Goal: Task Accomplishment & Management: Use online tool/utility

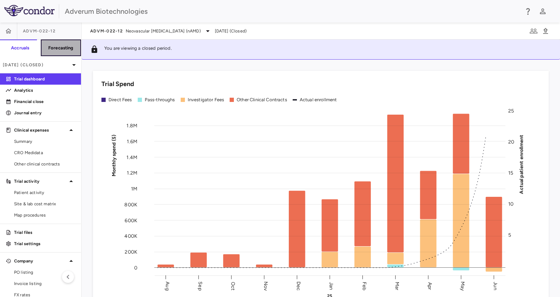
click at [59, 48] on h6 "Forecasting" at bounding box center [60, 48] width 25 height 6
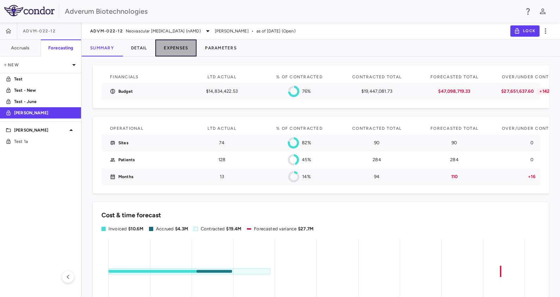
click at [176, 47] on button "Expenses" at bounding box center [175, 47] width 41 height 17
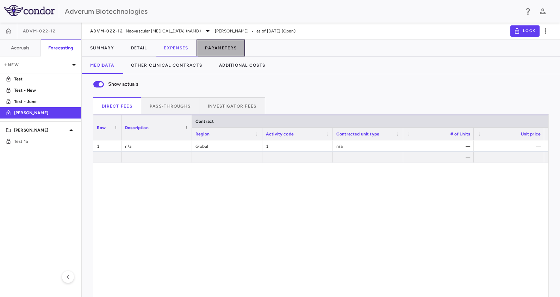
click at [213, 51] on button "Parameters" at bounding box center [221, 47] width 49 height 17
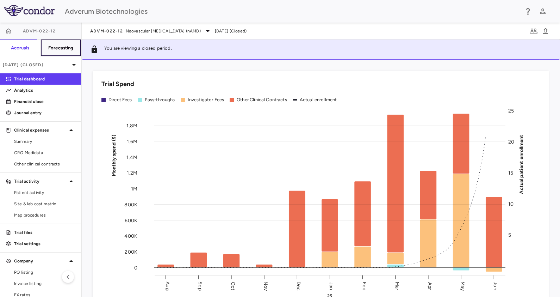
click at [48, 47] on h6 "Forecasting" at bounding box center [60, 48] width 25 height 6
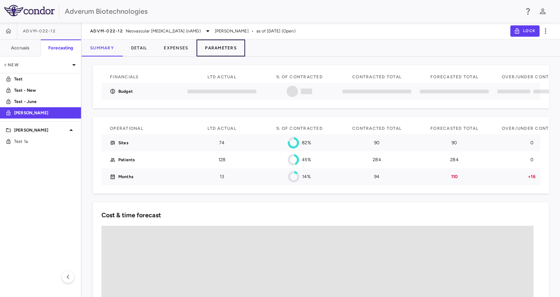
click at [210, 52] on button "Parameters" at bounding box center [221, 47] width 49 height 17
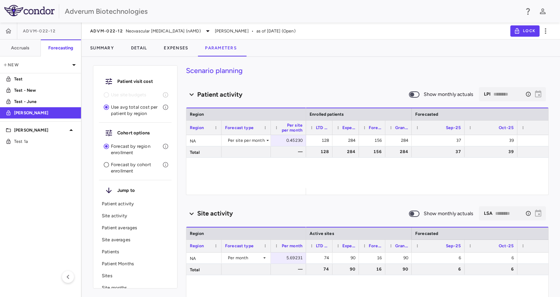
drag, startPoint x: 332, startPoint y: 126, endPoint x: 361, endPoint y: 125, distance: 28.9
click at [334, 125] on div at bounding box center [332, 128] width 3 height 14
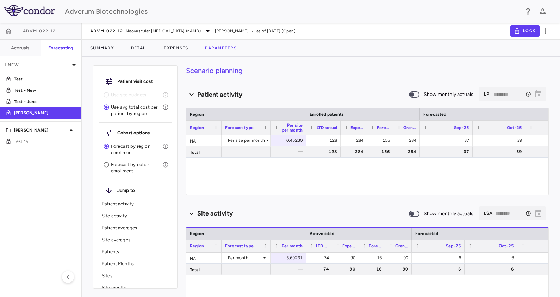
drag, startPoint x: 361, startPoint y: 125, endPoint x: 340, endPoint y: 125, distance: 21.2
click at [340, 125] on div at bounding box center [340, 128] width 3 height 14
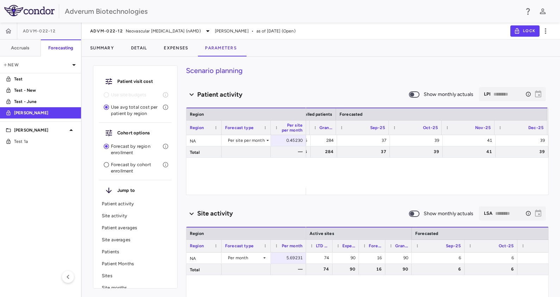
click at [380, 173] on div "128 284 156 284 37 39 41 39 128 284 156 284 37 39 41 39" at bounding box center [386, 161] width 325 height 53
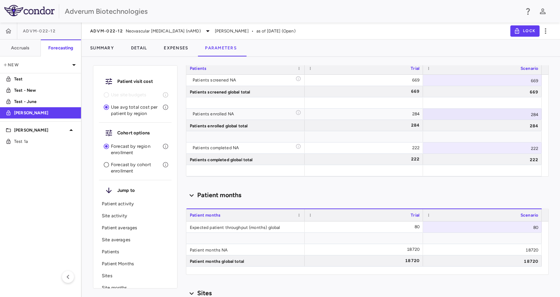
scroll to position [600, 0]
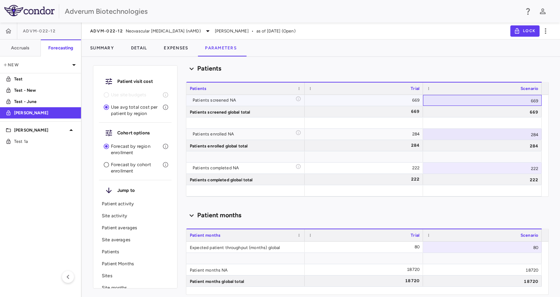
click at [473, 97] on div "669" at bounding box center [482, 100] width 119 height 11
click at [526, 213] on div "Patient months" at bounding box center [367, 215] width 363 height 10
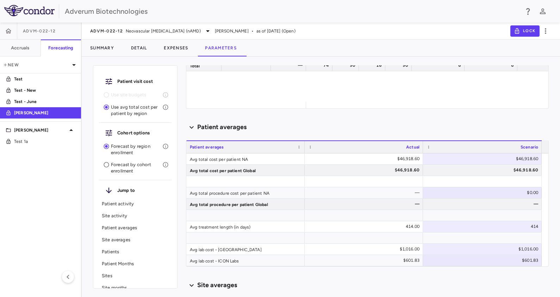
scroll to position [218, 0]
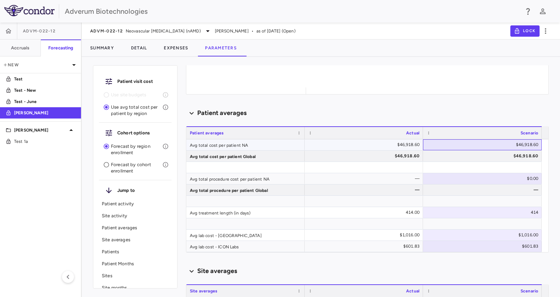
click at [516, 144] on div "$46,918.60" at bounding box center [484, 144] width 109 height 11
click at [477, 154] on div "$46,918.60" at bounding box center [484, 155] width 109 height 11
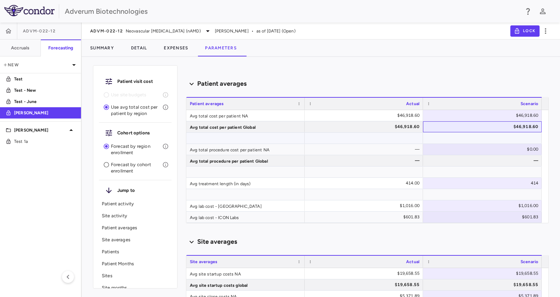
scroll to position [244, 0]
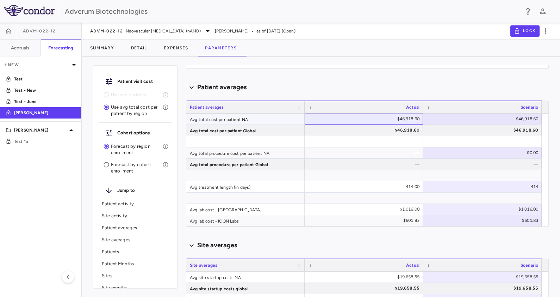
click at [388, 120] on div "$46,918.60" at bounding box center [365, 118] width 109 height 11
click at [513, 119] on div "$46,918.60" at bounding box center [484, 118] width 109 height 11
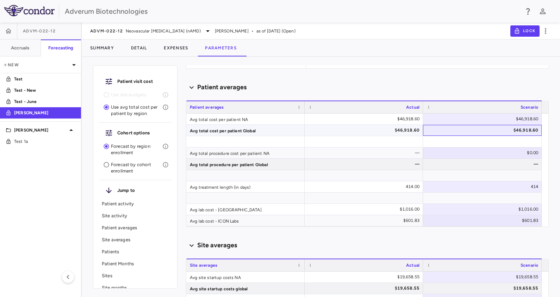
click at [506, 128] on div "$46,918.60" at bounding box center [484, 129] width 109 height 11
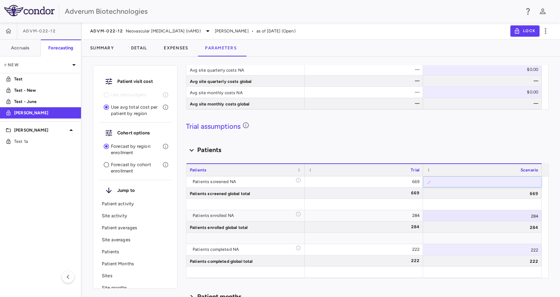
scroll to position [520, 0]
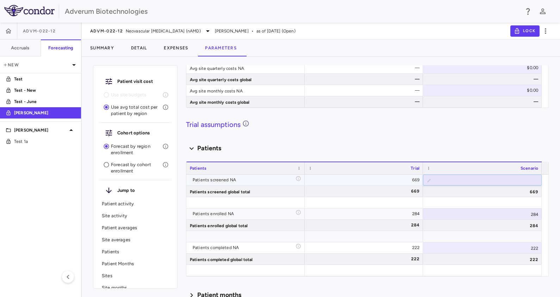
click at [455, 184] on input "***" at bounding box center [488, 181] width 108 height 12
drag, startPoint x: 455, startPoint y: 184, endPoint x: 560, endPoint y: 189, distance: 104.5
click at [560, 189] on html "Skip to sidebar Skip to main content Adverum Biotechnologies ADVM-022-12 Accrua…" at bounding box center [280, 148] width 560 height 297
type input "***"
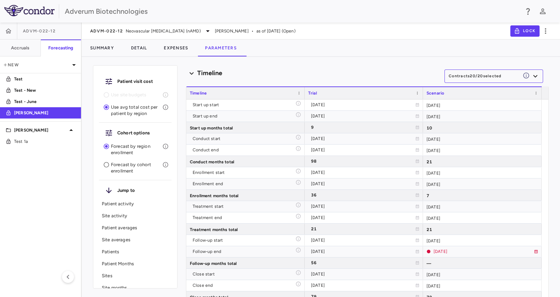
scroll to position [962, 0]
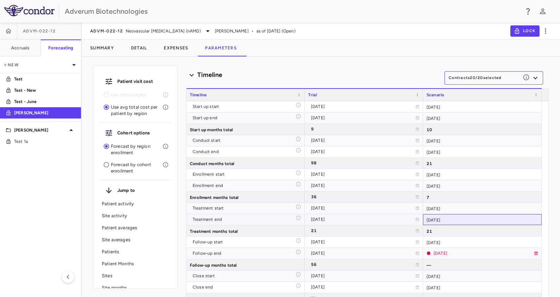
click at [467, 219] on div "[DATE]" at bounding box center [482, 219] width 119 height 11
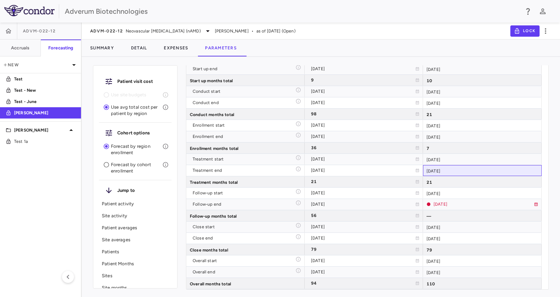
scroll to position [0, 0]
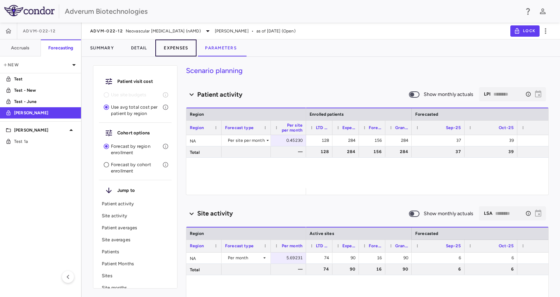
click at [182, 43] on button "Expenses" at bounding box center [175, 47] width 41 height 17
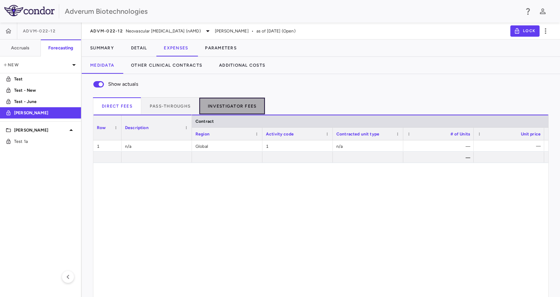
click at [228, 106] on button "Investigator Fees" at bounding box center [233, 105] width 66 height 17
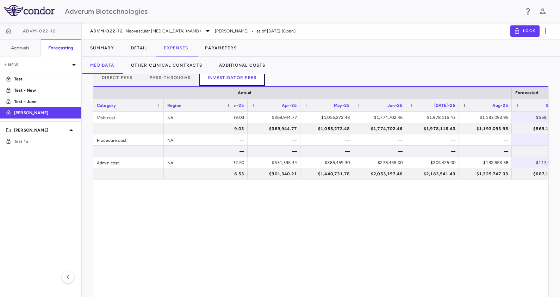
scroll to position [0, 717]
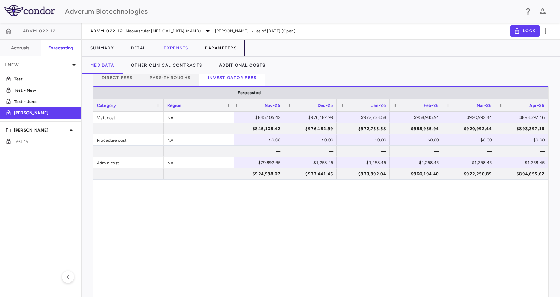
click at [229, 53] on button "Parameters" at bounding box center [221, 47] width 49 height 17
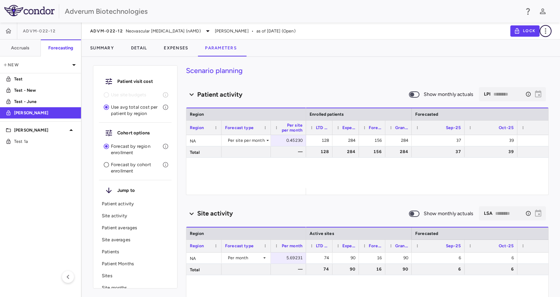
click at [546, 31] on icon "button" at bounding box center [545, 31] width 1 height 6
click at [459, 81] on div at bounding box center [280, 148] width 560 height 297
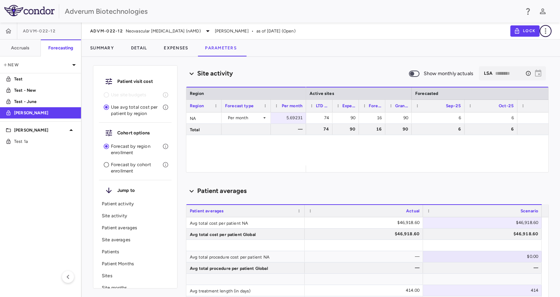
scroll to position [142, 0]
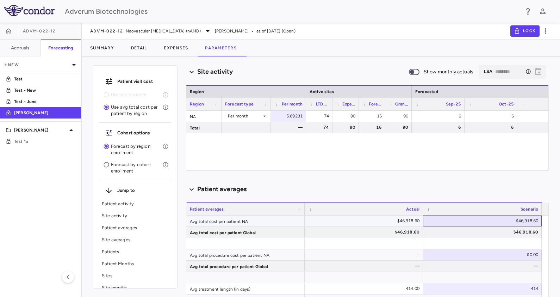
click at [508, 221] on div "$46,918.60" at bounding box center [484, 220] width 109 height 11
drag, startPoint x: 487, startPoint y: 218, endPoint x: 553, endPoint y: 227, distance: 67.3
click at [553, 227] on div "Patient visit cost Use site budgets Use avg total cost per patient by region Co…" at bounding box center [321, 179] width 479 height 234
type input "*****"
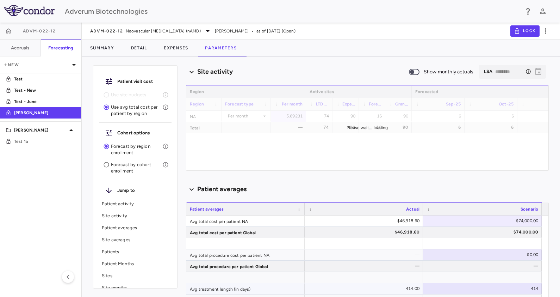
click at [491, 289] on div "414" at bounding box center [484, 288] width 109 height 11
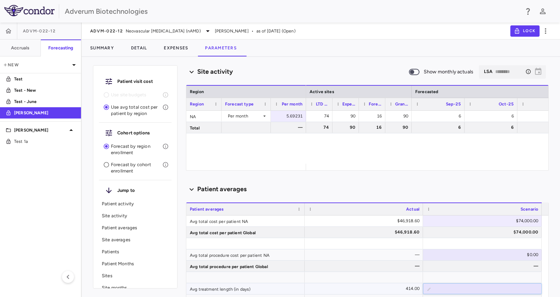
click at [483, 289] on input "***" at bounding box center [488, 289] width 108 height 12
click at [173, 48] on button "Expenses" at bounding box center [175, 47] width 41 height 17
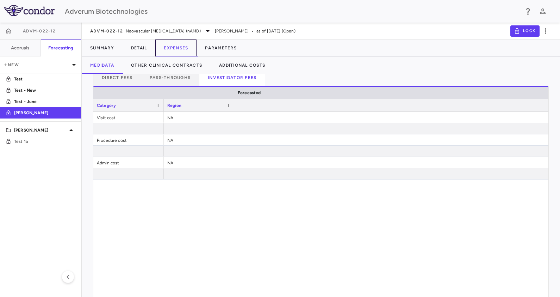
scroll to position [0, 2724]
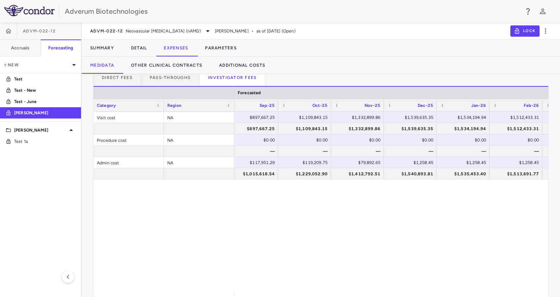
click at [249, 238] on div "$1,978,116.43 $1,193,093.95 $897,667.25 $1,109,843.15 $1,332,899.86 $1,539,635.…" at bounding box center [391, 201] width 314 height 179
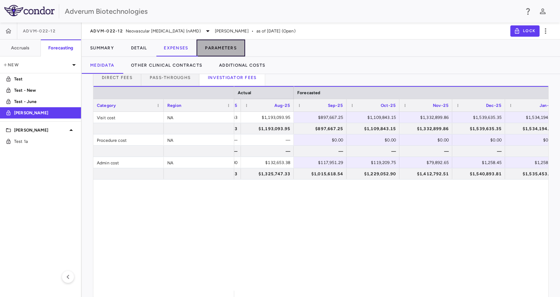
click at [219, 48] on button "Parameters" at bounding box center [221, 47] width 49 height 17
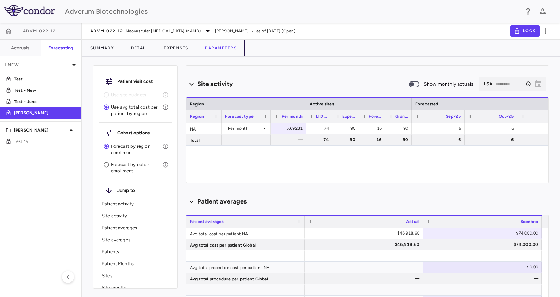
scroll to position [0, 28]
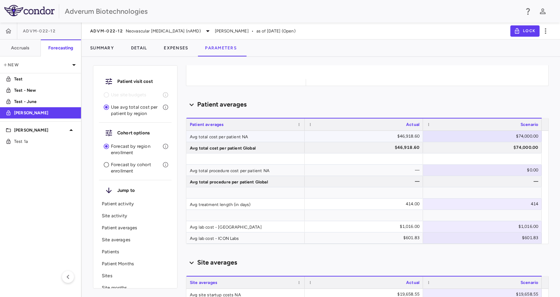
click at [510, 136] on div "$74,000.00" at bounding box center [484, 135] width 109 height 11
drag, startPoint x: 510, startPoint y: 136, endPoint x: 538, endPoint y: 135, distance: 28.6
click at [538, 135] on input "*****" at bounding box center [488, 137] width 108 height 12
type input "*****"
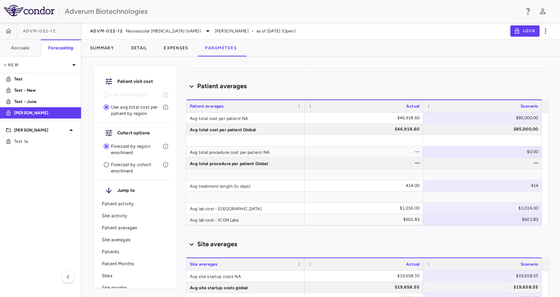
click at [552, 144] on div "Patient visit cost Use site budgets Use avg total cost per patient by region Co…" at bounding box center [321, 179] width 479 height 234
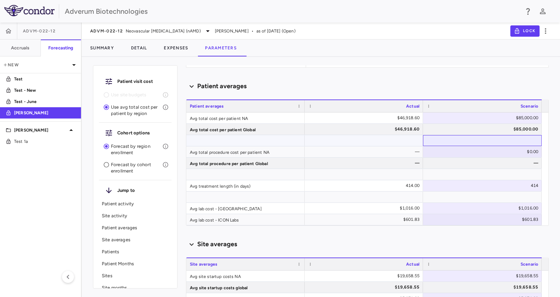
click at [541, 145] on div at bounding box center [482, 140] width 119 height 11
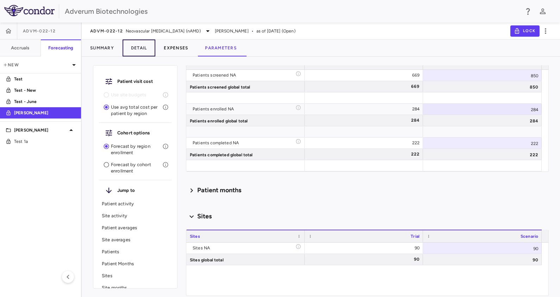
click at [141, 50] on button "Detail" at bounding box center [139, 47] width 33 height 17
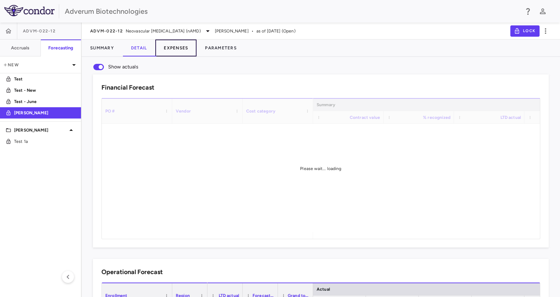
click at [169, 53] on button "Expenses" at bounding box center [175, 47] width 41 height 17
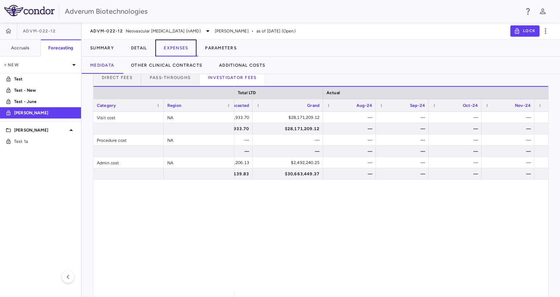
scroll to position [0, 224]
